Goal: Obtain resource: Download file/media

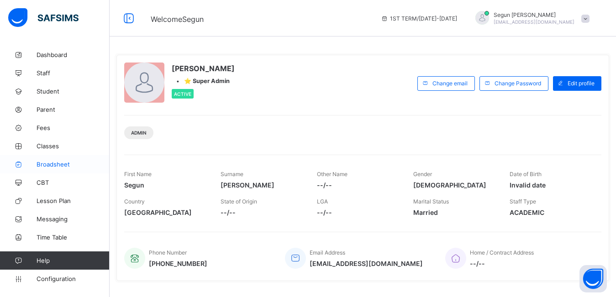
click at [53, 168] on link "Broadsheet" at bounding box center [55, 164] width 110 height 18
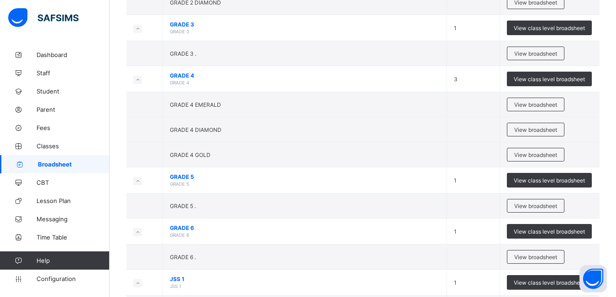
scroll to position [250, 0]
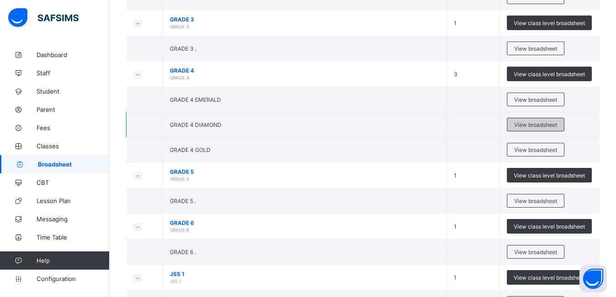
click at [521, 123] on span "View broadsheet" at bounding box center [535, 124] width 43 height 7
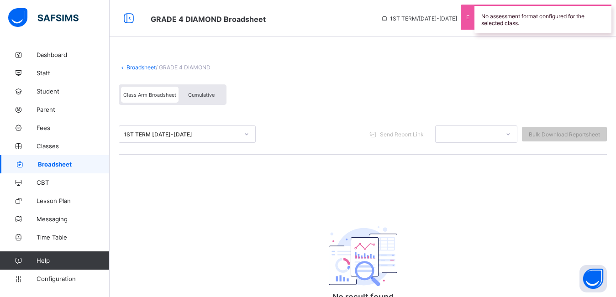
click at [204, 90] on div "Cumulative" at bounding box center [201, 95] width 46 height 16
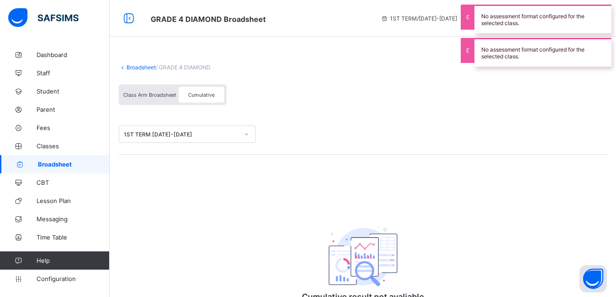
click at [189, 138] on div "1ST TERM 2024-2025" at bounding box center [178, 134] width 119 height 13
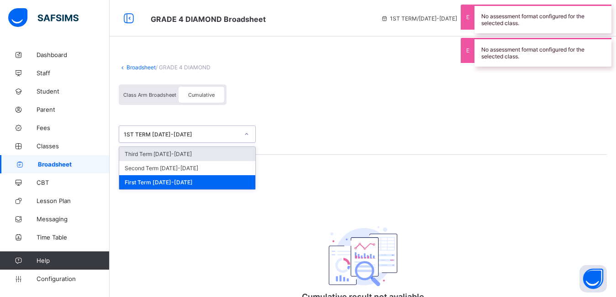
click at [186, 155] on div "Third Term 2024-2025" at bounding box center [187, 154] width 136 height 14
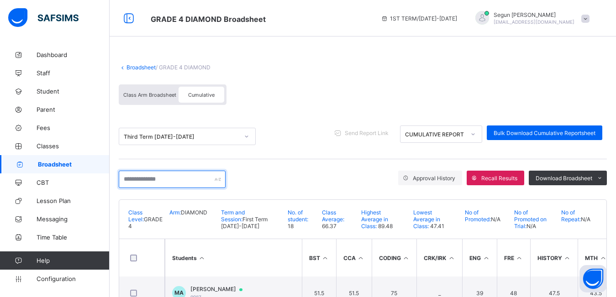
click at [170, 182] on input "text" at bounding box center [172, 179] width 107 height 17
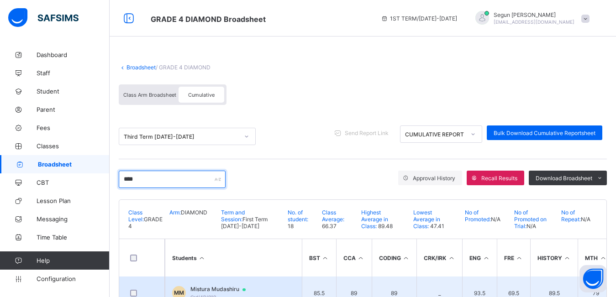
type input "****"
click at [212, 287] on span "Mistura Mudashiru" at bounding box center [222, 289] width 64 height 7
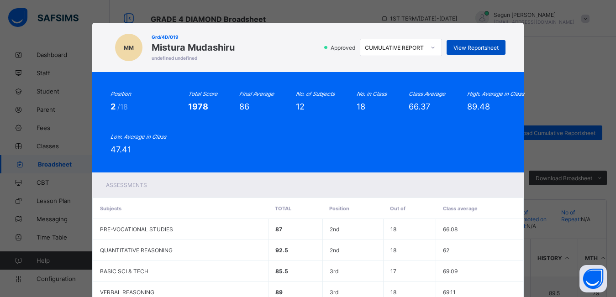
click at [461, 52] on div "View Reportsheet" at bounding box center [475, 47] width 59 height 15
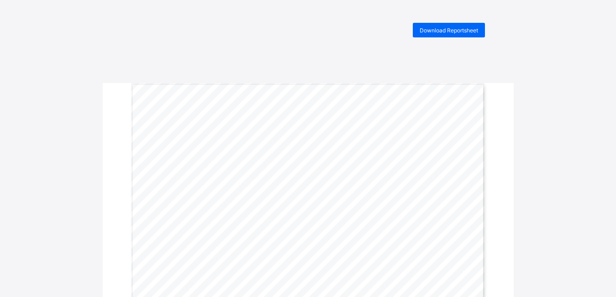
click at [439, 30] on span "Download Reportsheet" at bounding box center [448, 30] width 58 height 7
